Goal: Obtain resource: Obtain resource

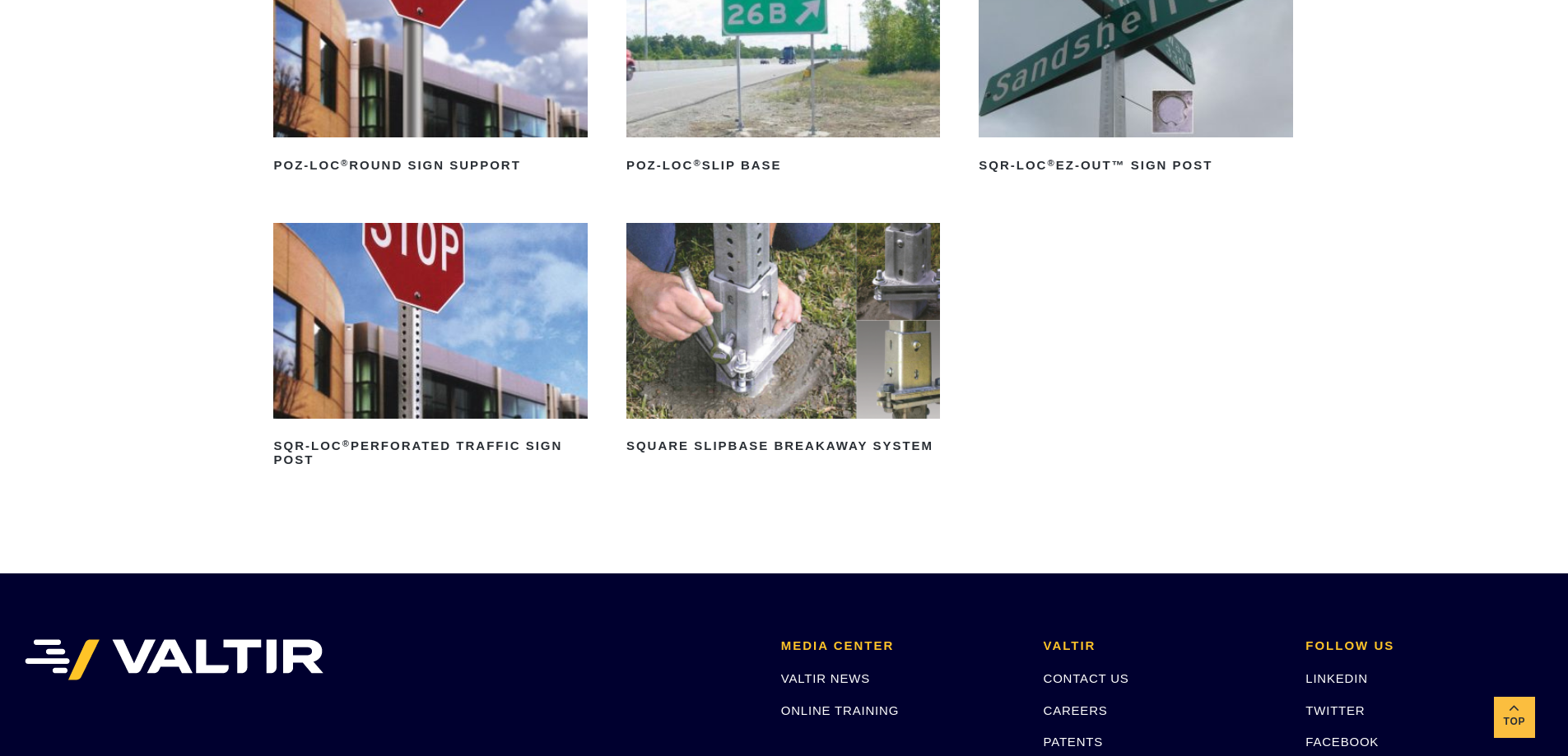
scroll to position [329, 0]
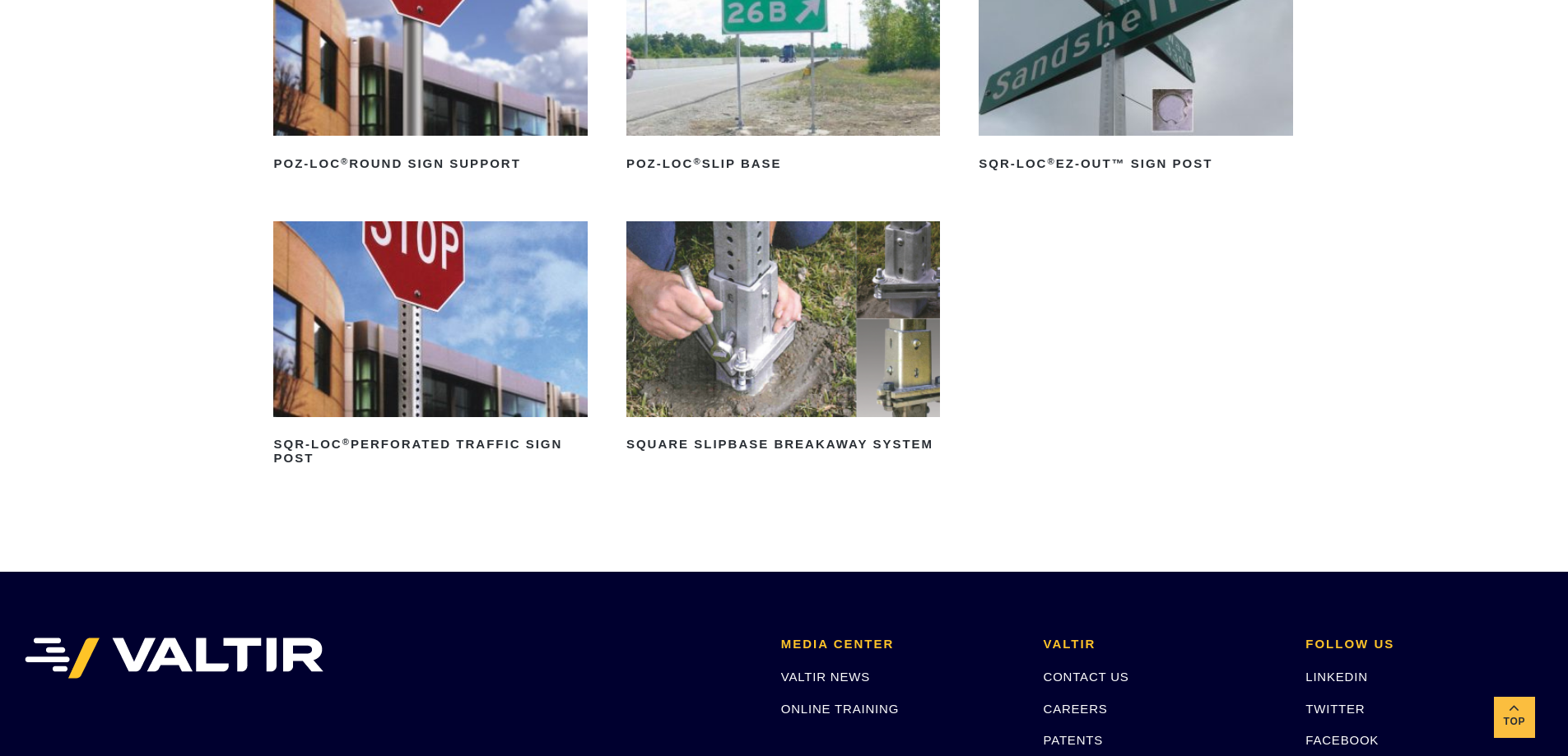
click at [812, 340] on img at bounding box center [783, 319] width 313 height 196
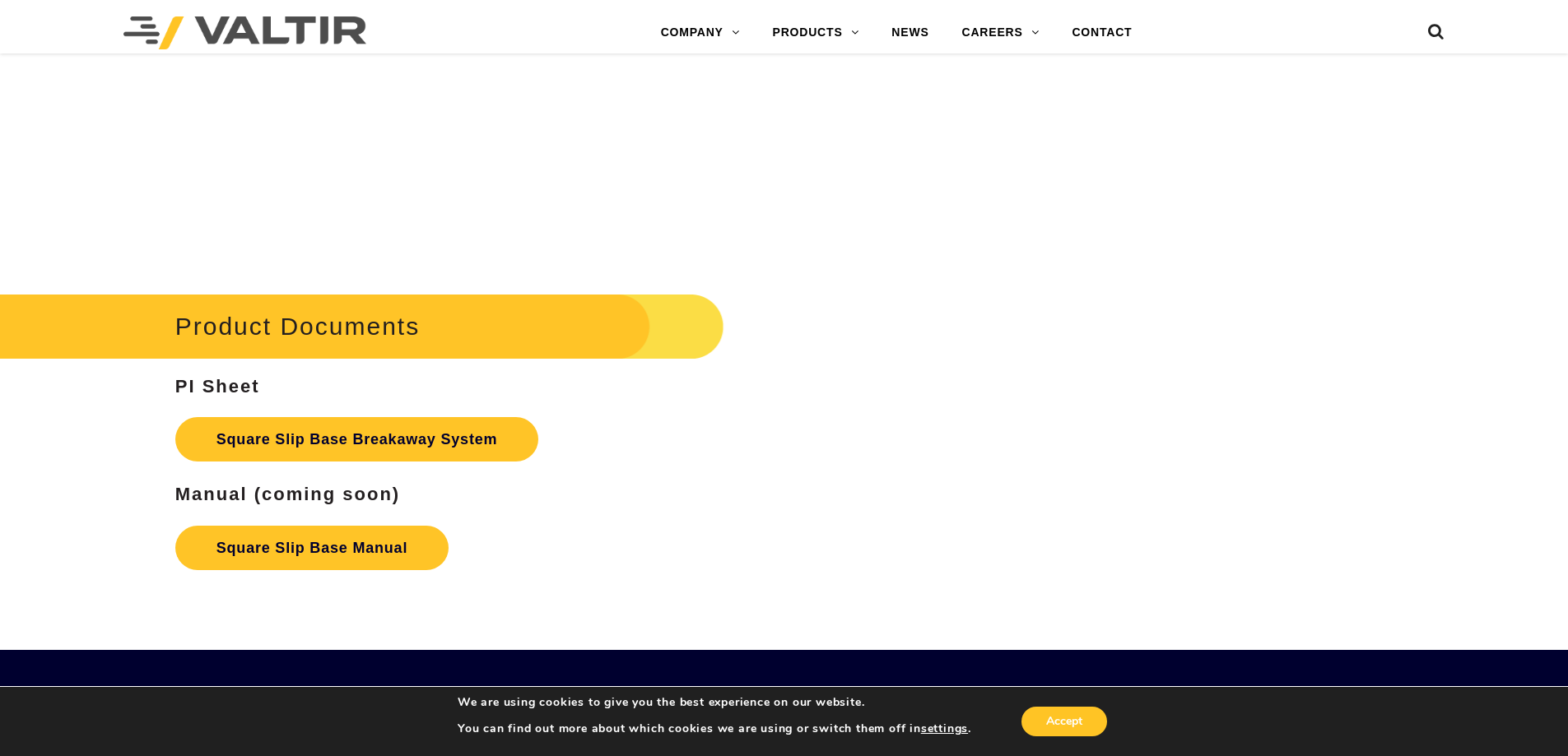
scroll to position [2714, 0]
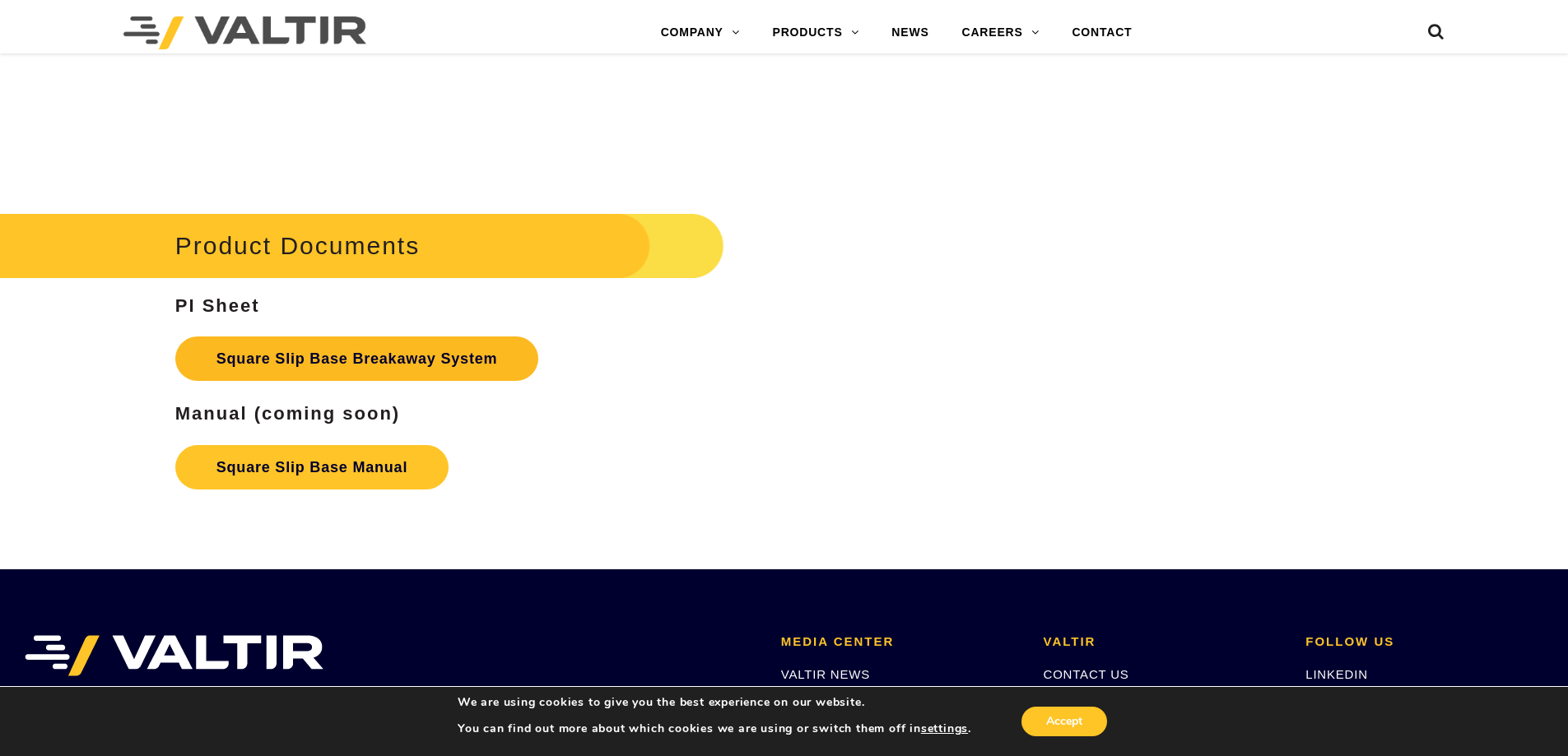
click at [477, 363] on link "Square Slip Base Breakaway System" at bounding box center [357, 359] width 364 height 44
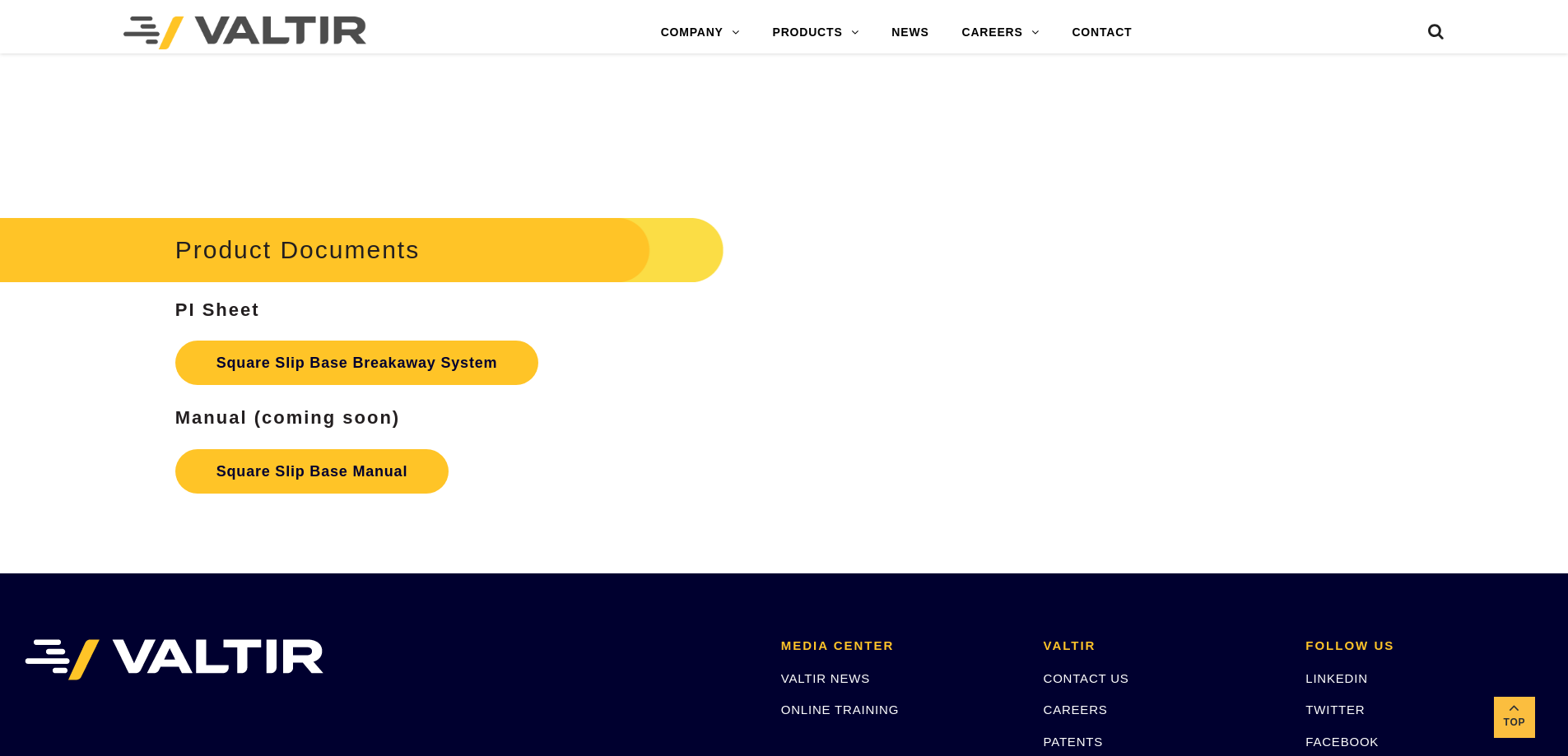
scroll to position [2714, 0]
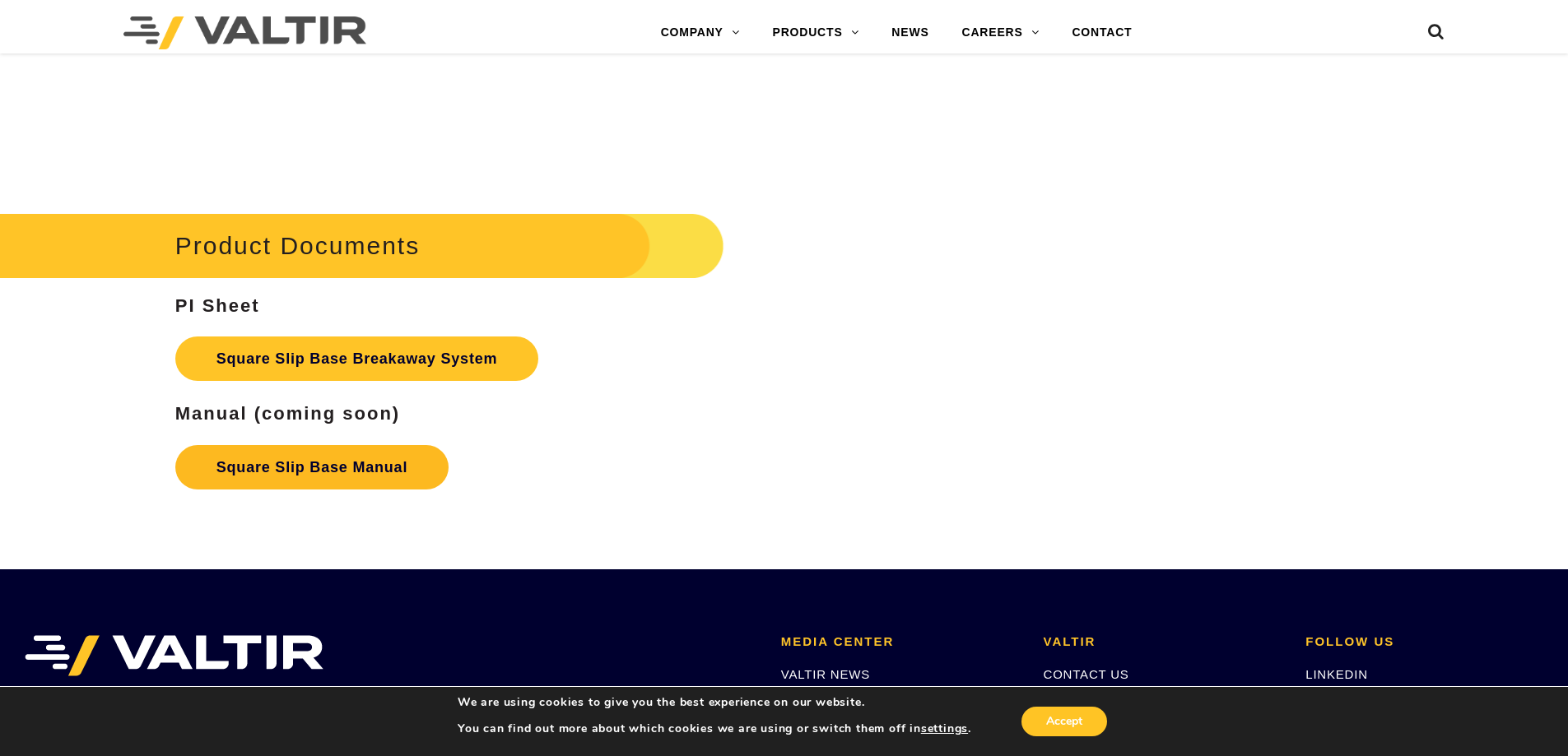
click at [295, 465] on link "Square Slip Base Manual" at bounding box center [312, 467] width 273 height 44
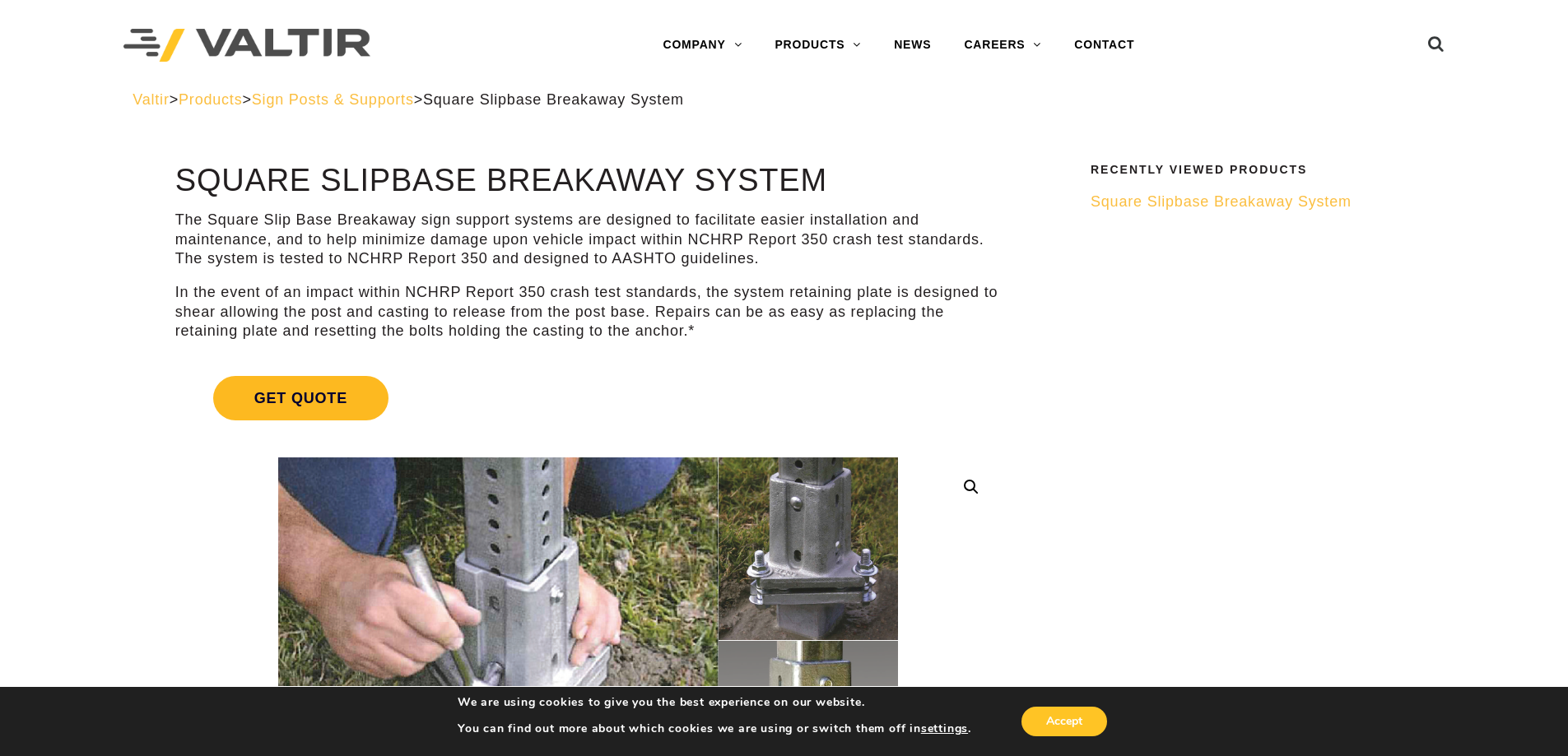
click at [336, 385] on span "Get Quote" at bounding box center [301, 398] width 175 height 44
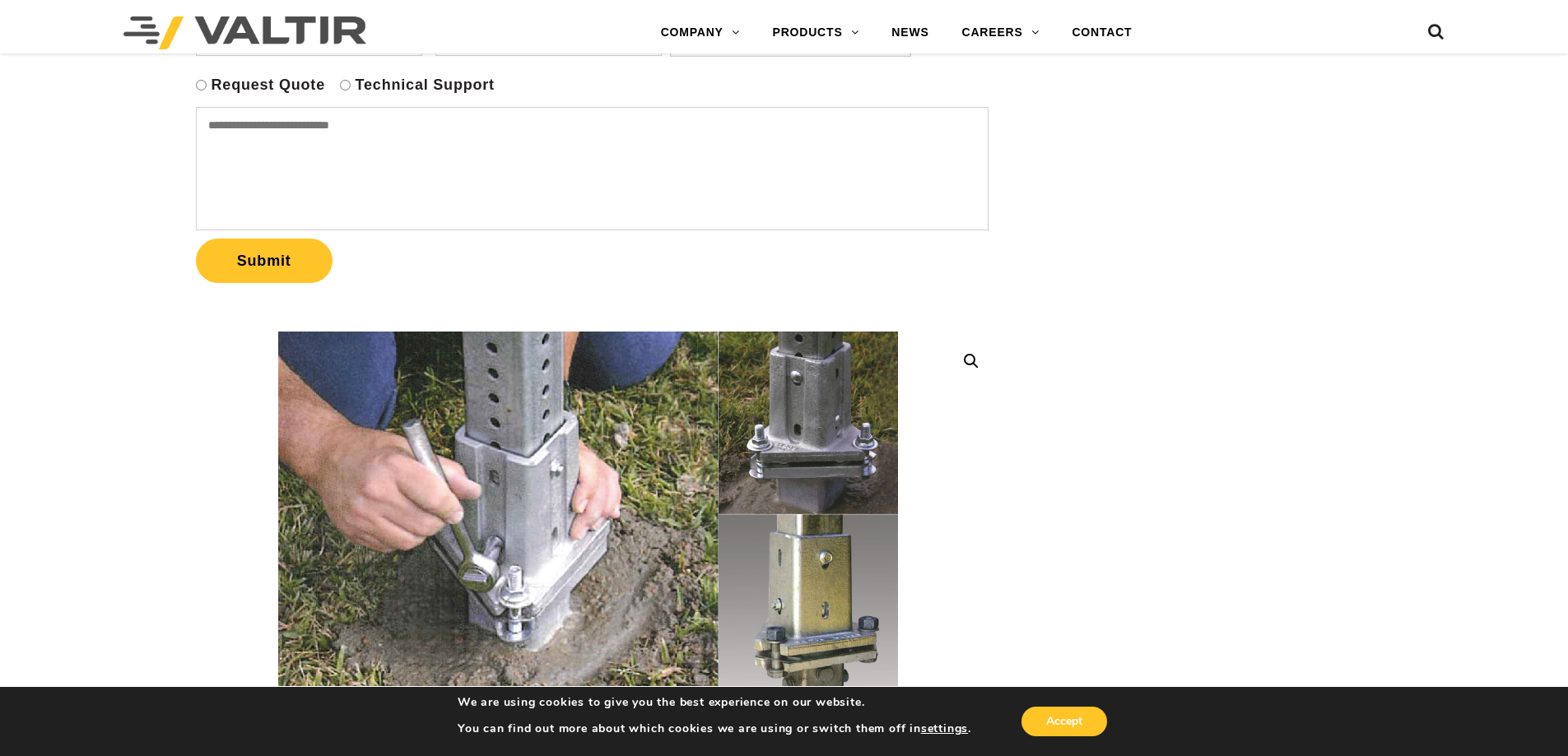
scroll to position [576, 0]
